Goal: Task Accomplishment & Management: Manage account settings

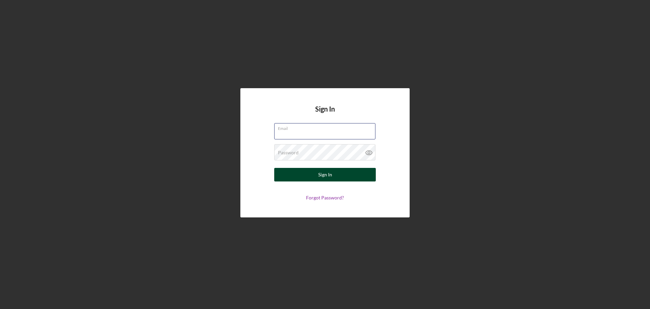
type input "[EMAIL_ADDRESS][DOMAIN_NAME]"
click at [345, 177] on button "Sign In" at bounding box center [325, 175] width 102 height 14
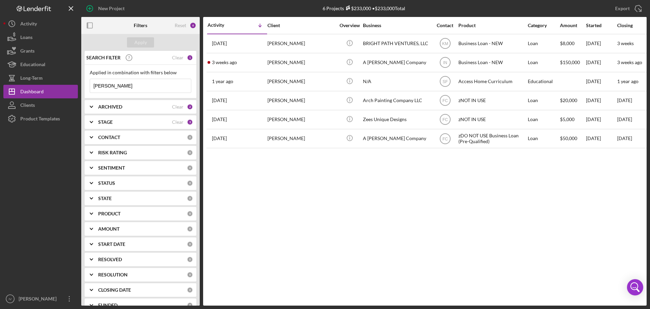
click at [125, 84] on input "[PERSON_NAME]" at bounding box center [140, 86] width 101 height 14
drag, startPoint x: 101, startPoint y: 88, endPoint x: 82, endPoint y: 88, distance: 19.3
click at [82, 88] on div "SEARCH FILTER Clear 1 Applied in combination with filters below [PERSON_NAME] I…" at bounding box center [140, 178] width 119 height 254
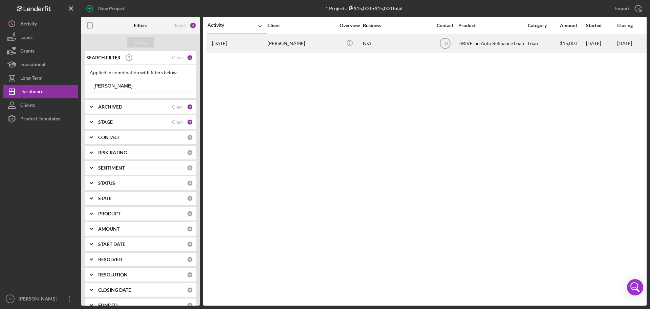
type input "[PERSON_NAME]"
click at [282, 44] on div "[PERSON_NAME]" at bounding box center [302, 44] width 68 height 18
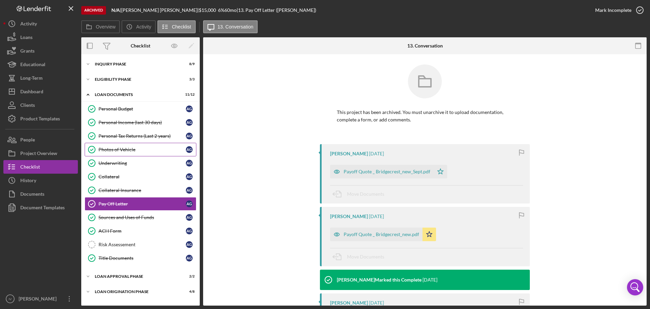
scroll to position [12, 0]
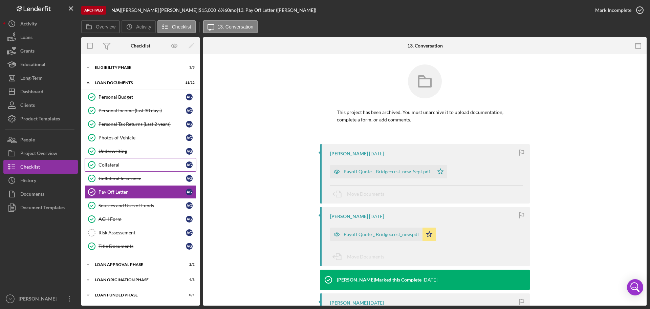
click at [115, 163] on div "Collateral" at bounding box center [142, 164] width 87 height 5
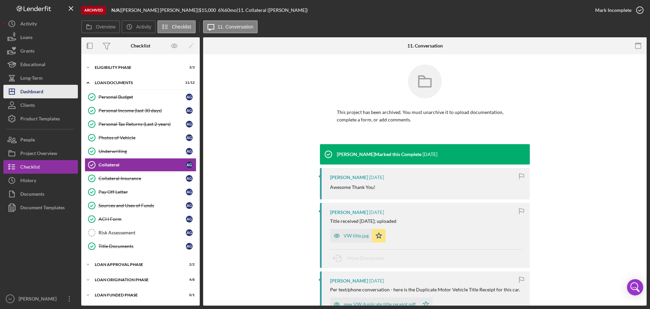
click at [36, 93] on div "Dashboard" at bounding box center [31, 92] width 23 height 15
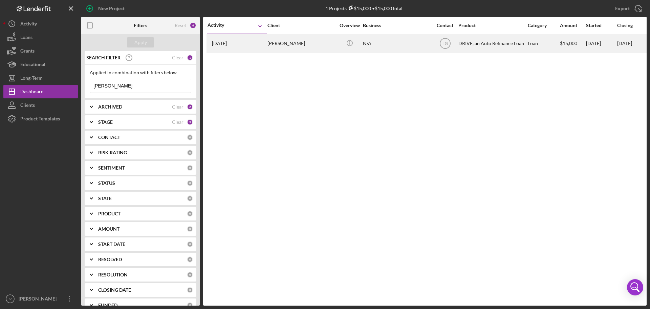
click at [286, 43] on div "[PERSON_NAME]" at bounding box center [302, 44] width 68 height 18
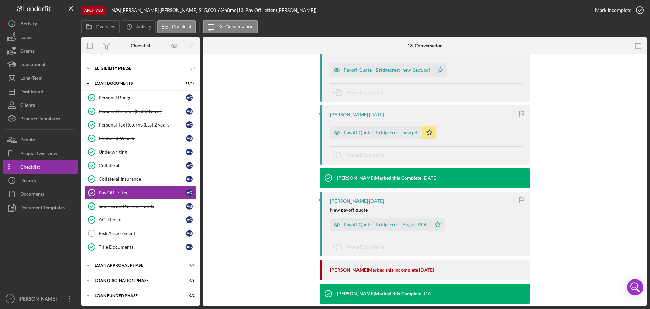
scroll to position [135, 0]
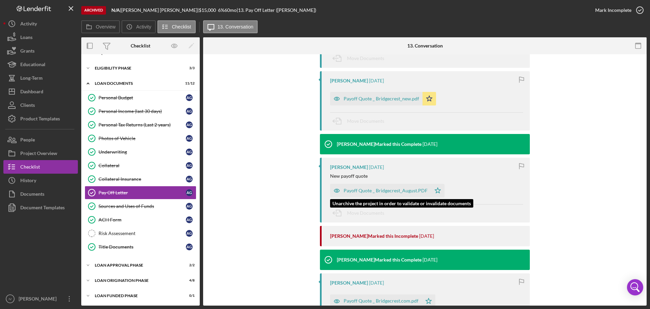
click at [364, 188] on div "Payoff Quote _ Bridgecrest_August.PDF" at bounding box center [386, 190] width 84 height 5
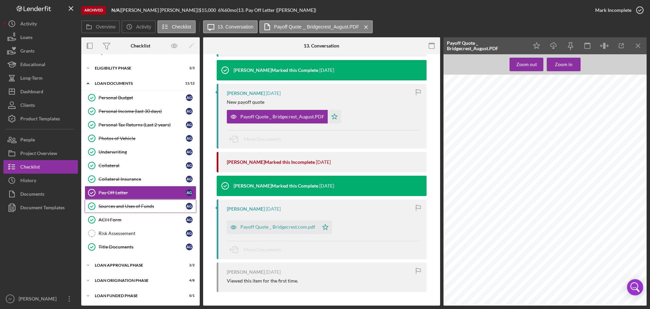
scroll to position [12, 0]
click at [119, 264] on div "Loan Approval Phase" at bounding box center [143, 264] width 97 height 4
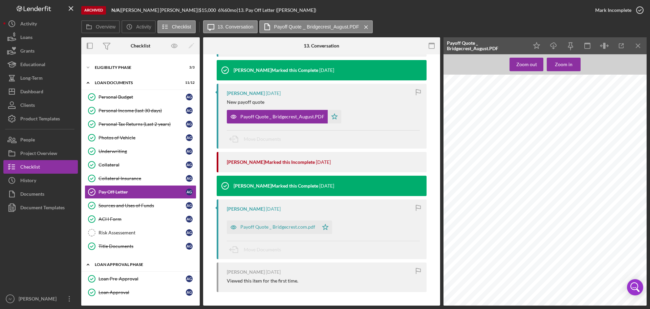
scroll to position [43, 0]
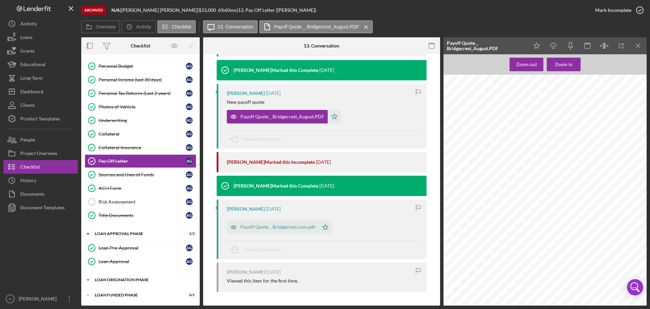
click at [120, 278] on div "Loan Origination Phase" at bounding box center [143, 279] width 97 height 4
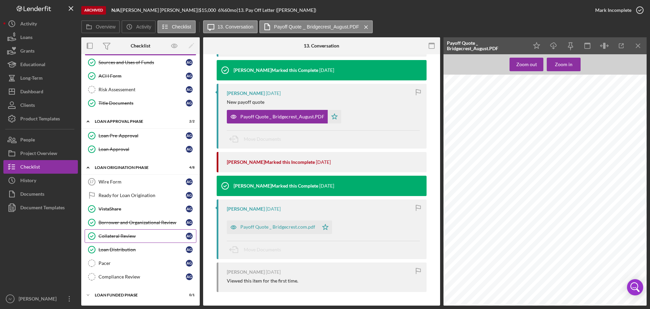
click at [126, 235] on div "Collateral Review" at bounding box center [142, 235] width 87 height 5
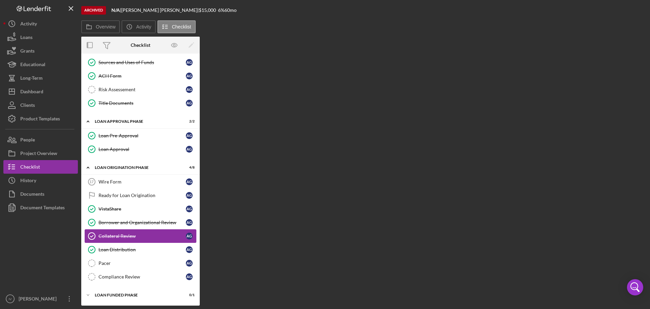
scroll to position [155, 0]
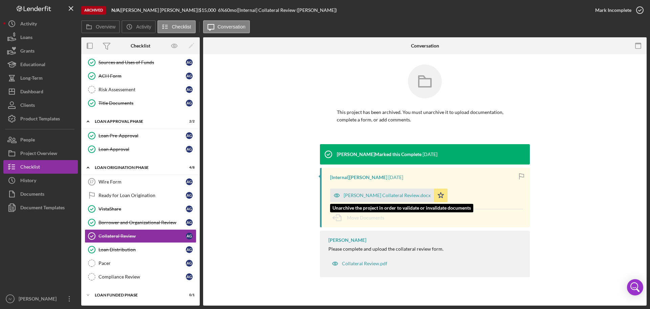
click at [365, 194] on div "[PERSON_NAME] Collateral Review.docx" at bounding box center [387, 194] width 87 height 5
